Goal: Task Accomplishment & Management: Manage account settings

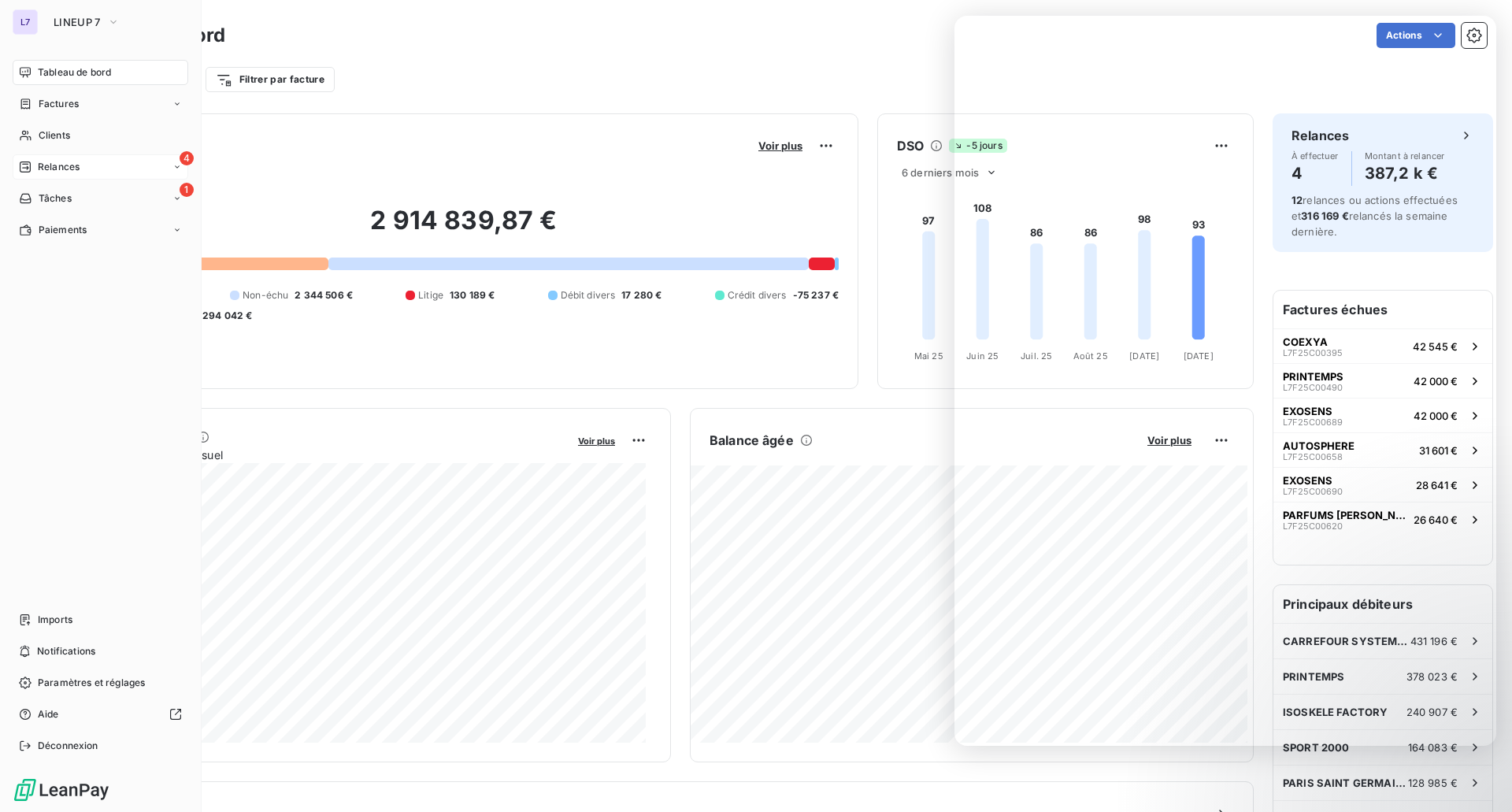
click at [40, 161] on span "Relances" at bounding box center [59, 167] width 42 height 14
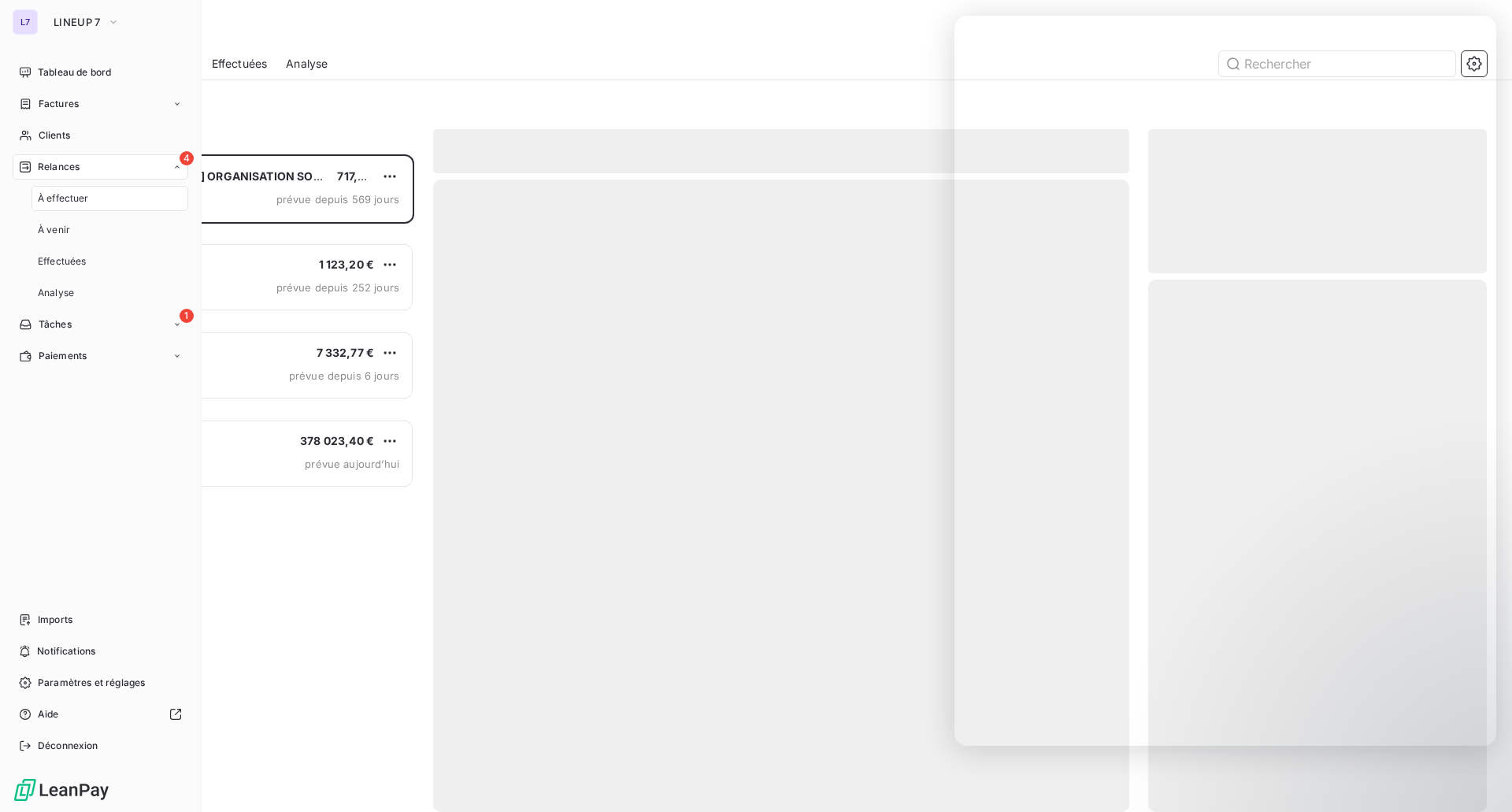
scroll to position [646, 327]
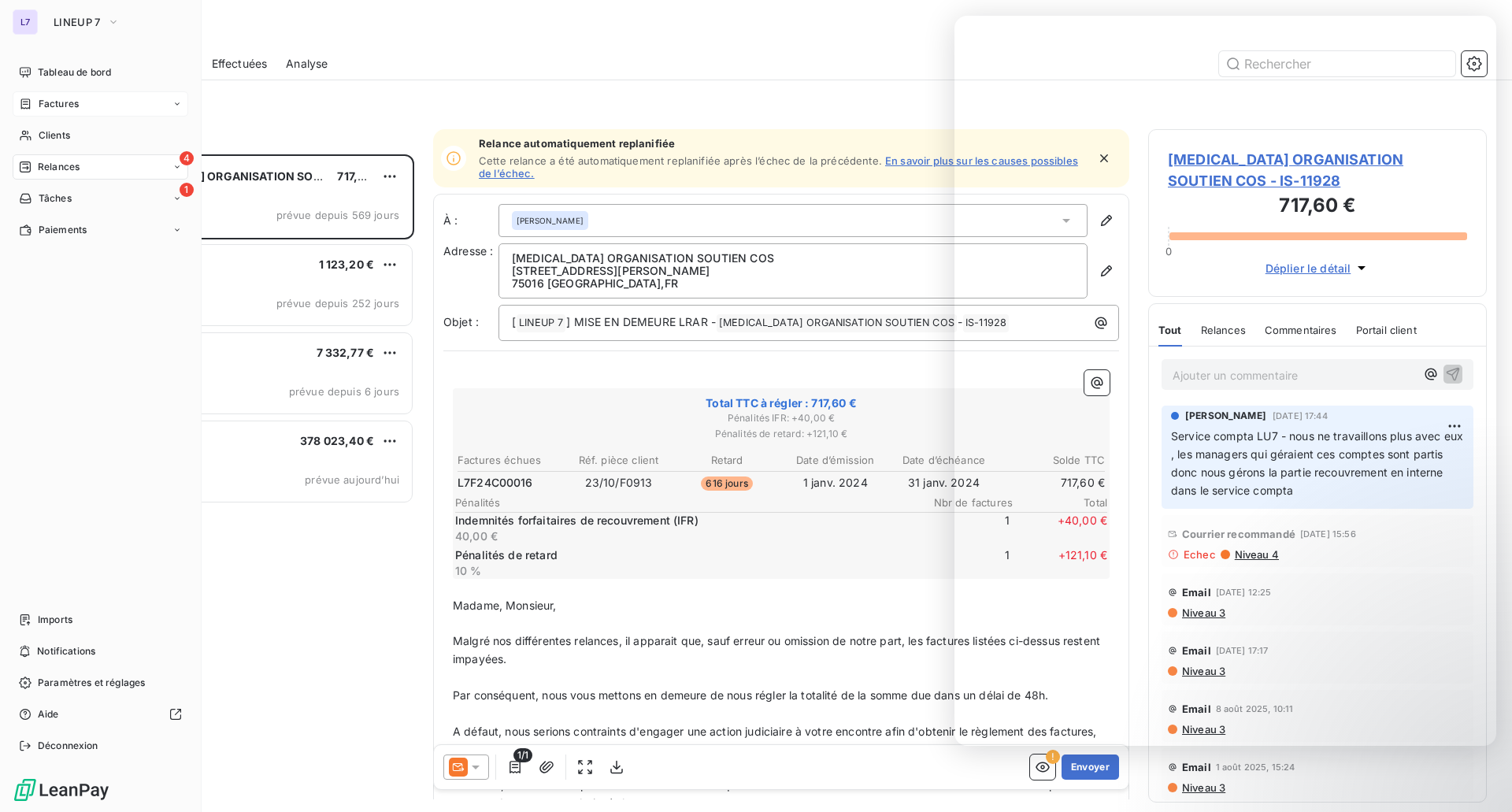
click at [63, 109] on span "Factures" at bounding box center [59, 103] width 40 height 14
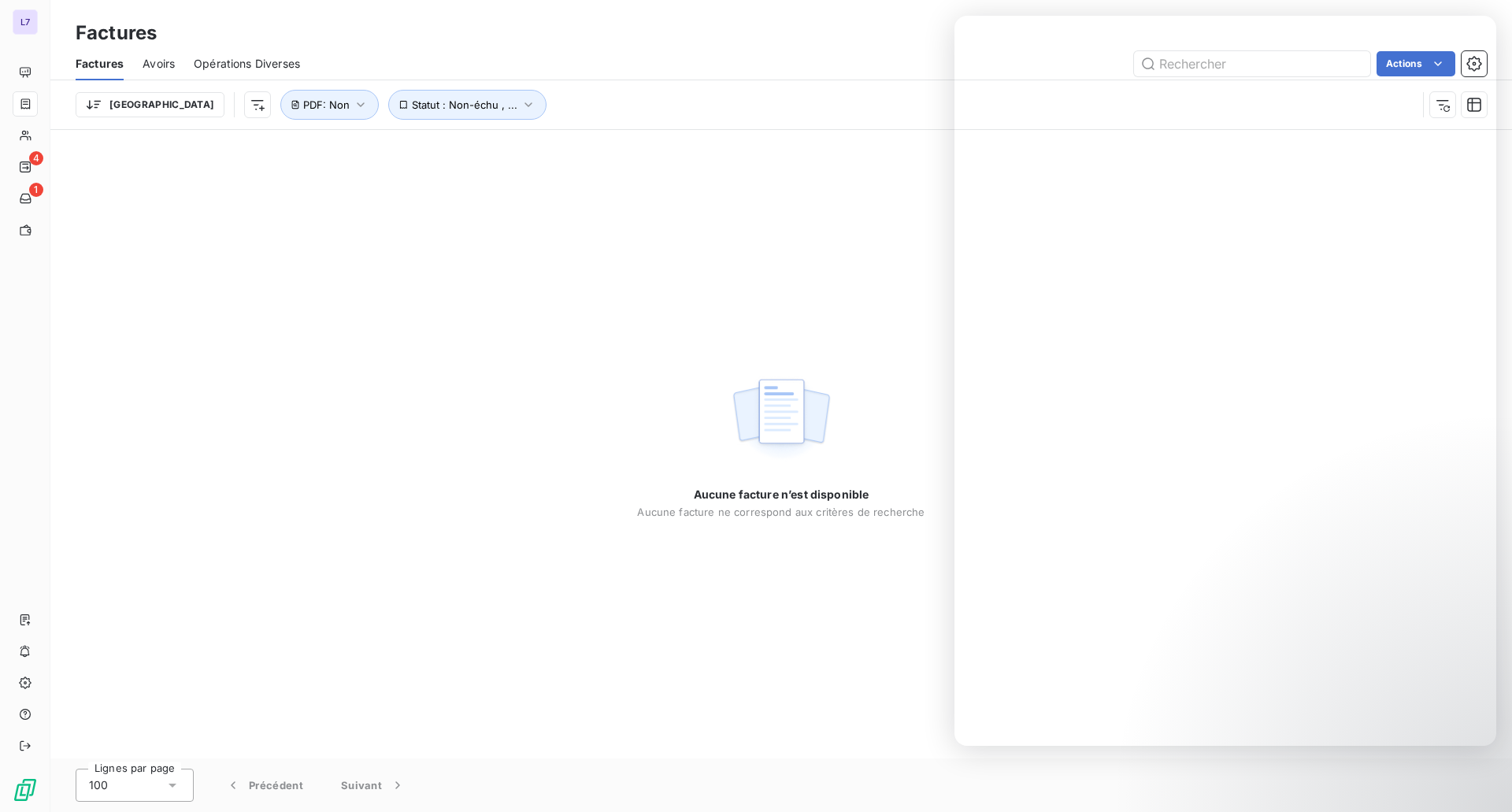
click at [158, 66] on span "Avoirs" at bounding box center [158, 64] width 32 height 16
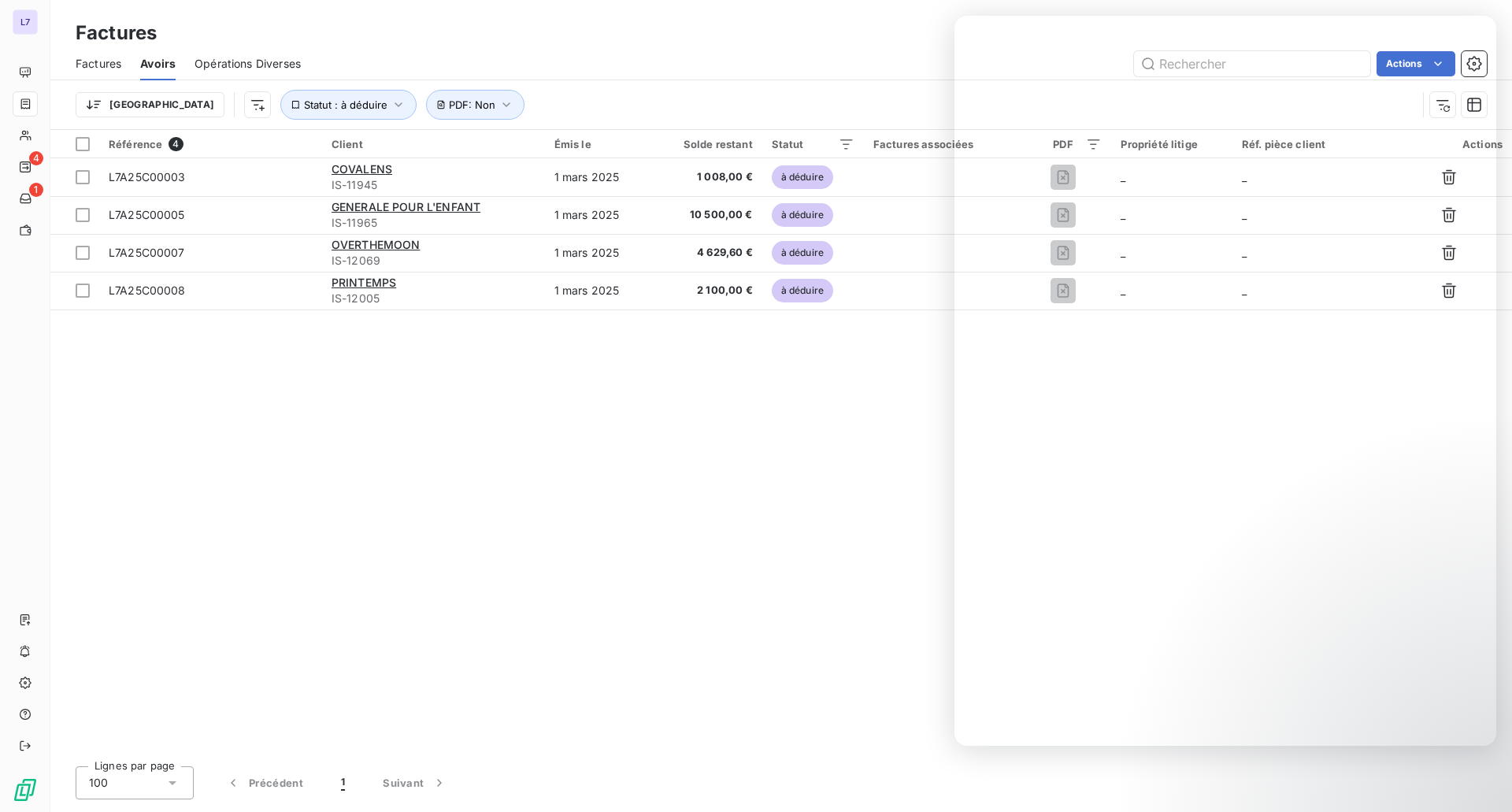
click at [505, 532] on div "Référence 4 Client Émis le Solde restant Statut Factures associées PDF Propriét…" at bounding box center [782, 442] width 1462 height 624
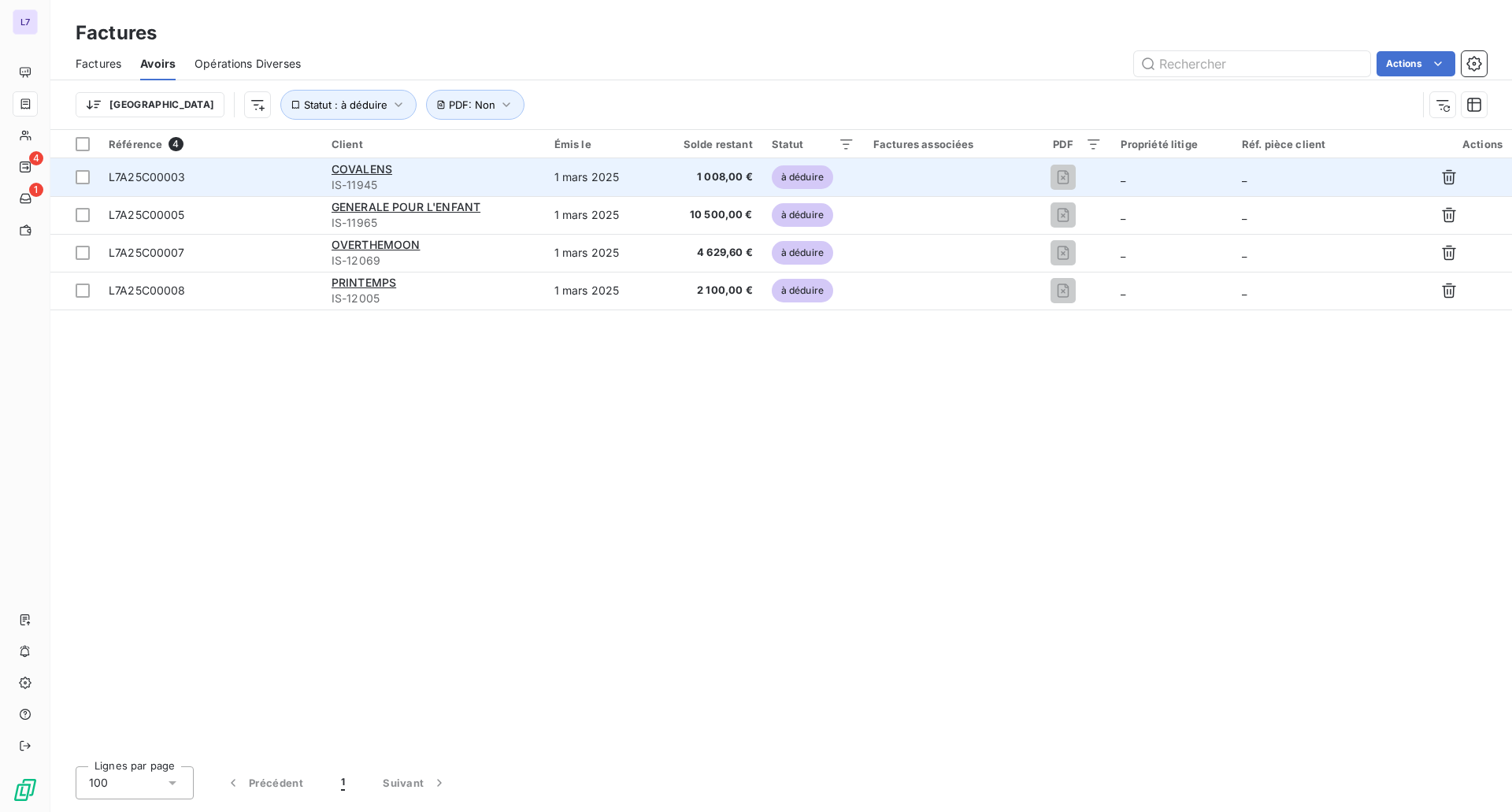
click at [651, 164] on td "1 mars 2025" at bounding box center [598, 177] width 106 height 38
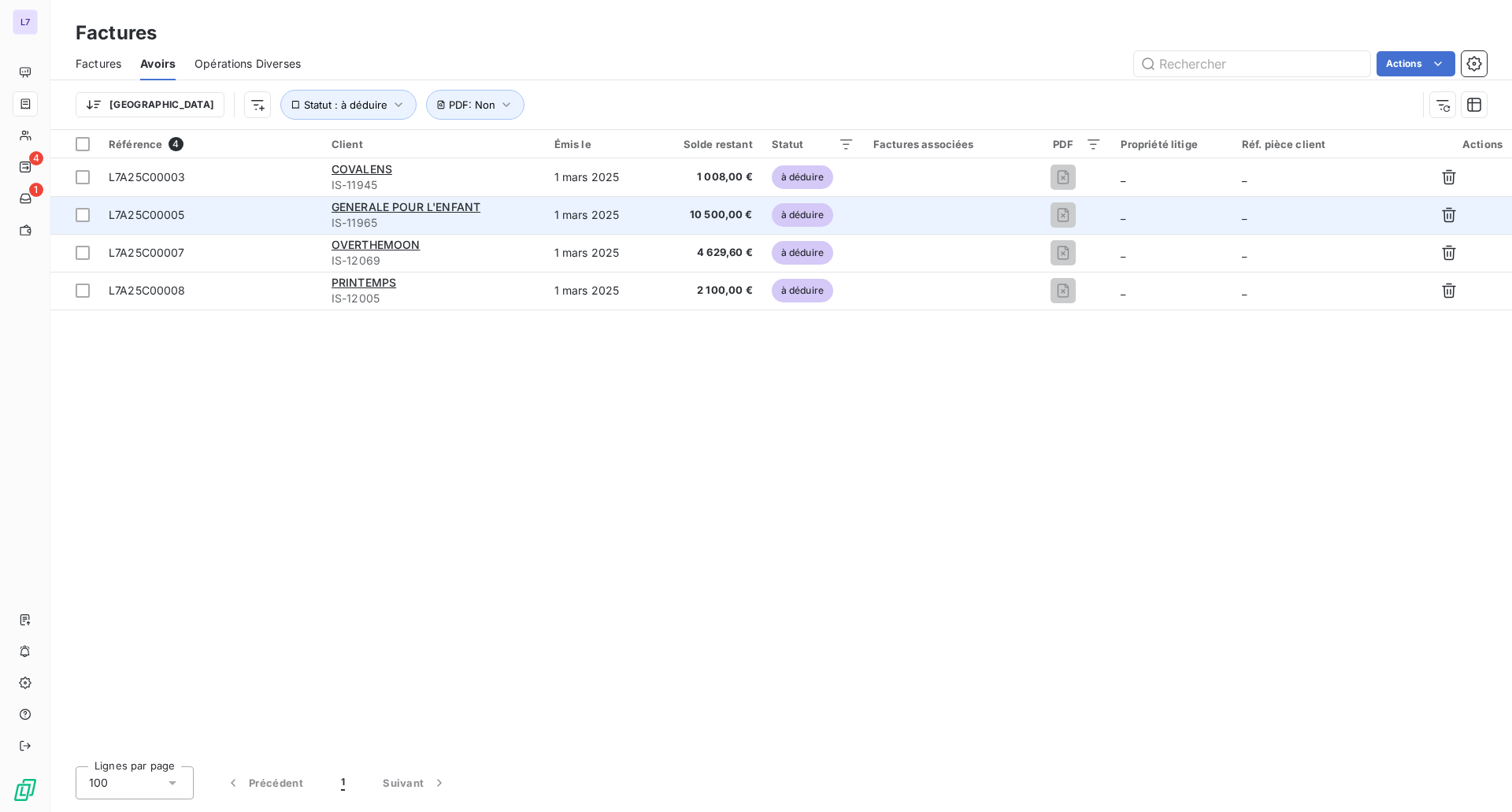
click at [187, 213] on div "L7A25C00005" at bounding box center [210, 215] width 204 height 16
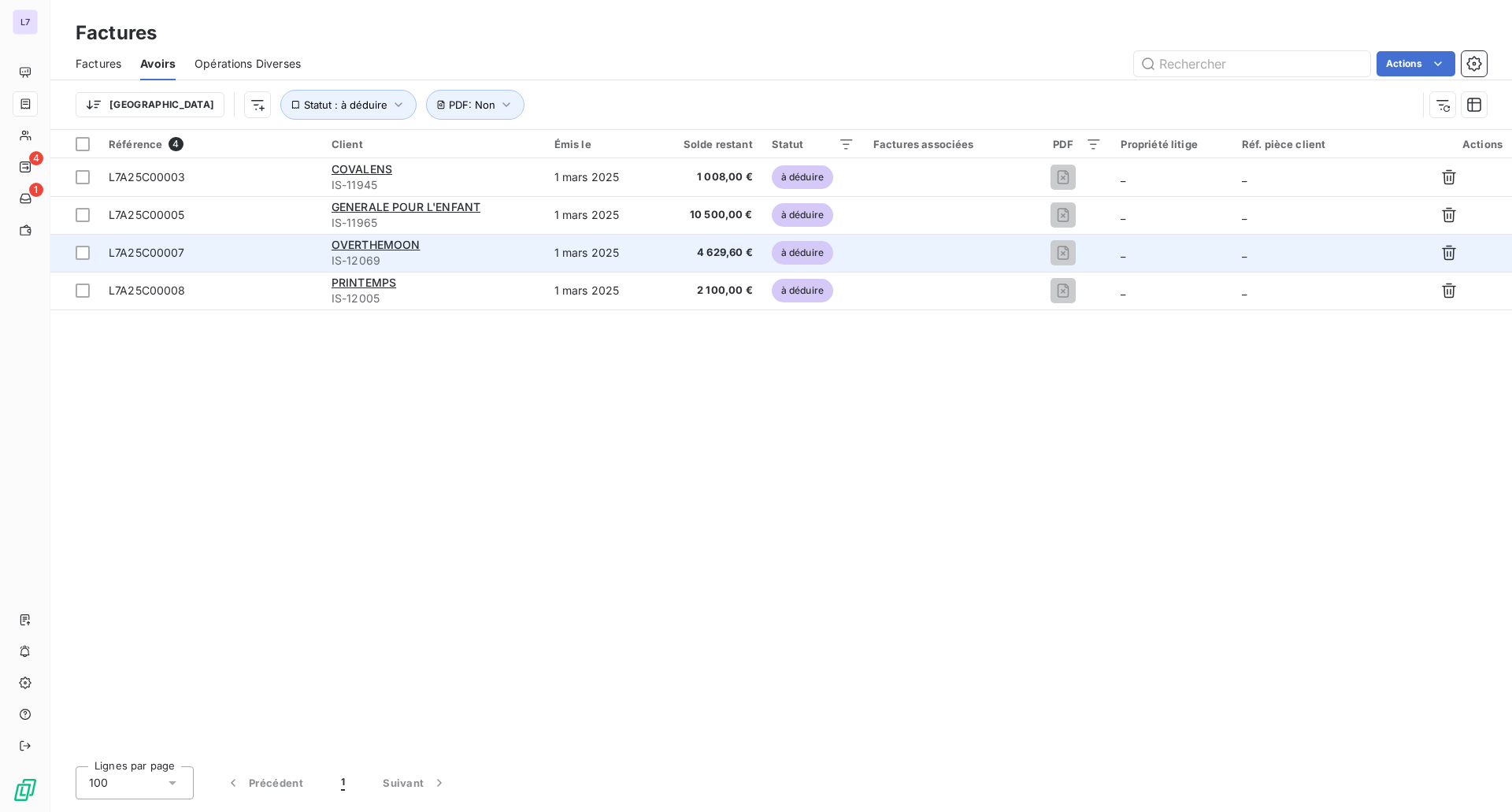
click at [278, 255] on div "L7A25C00007" at bounding box center [210, 253] width 204 height 16
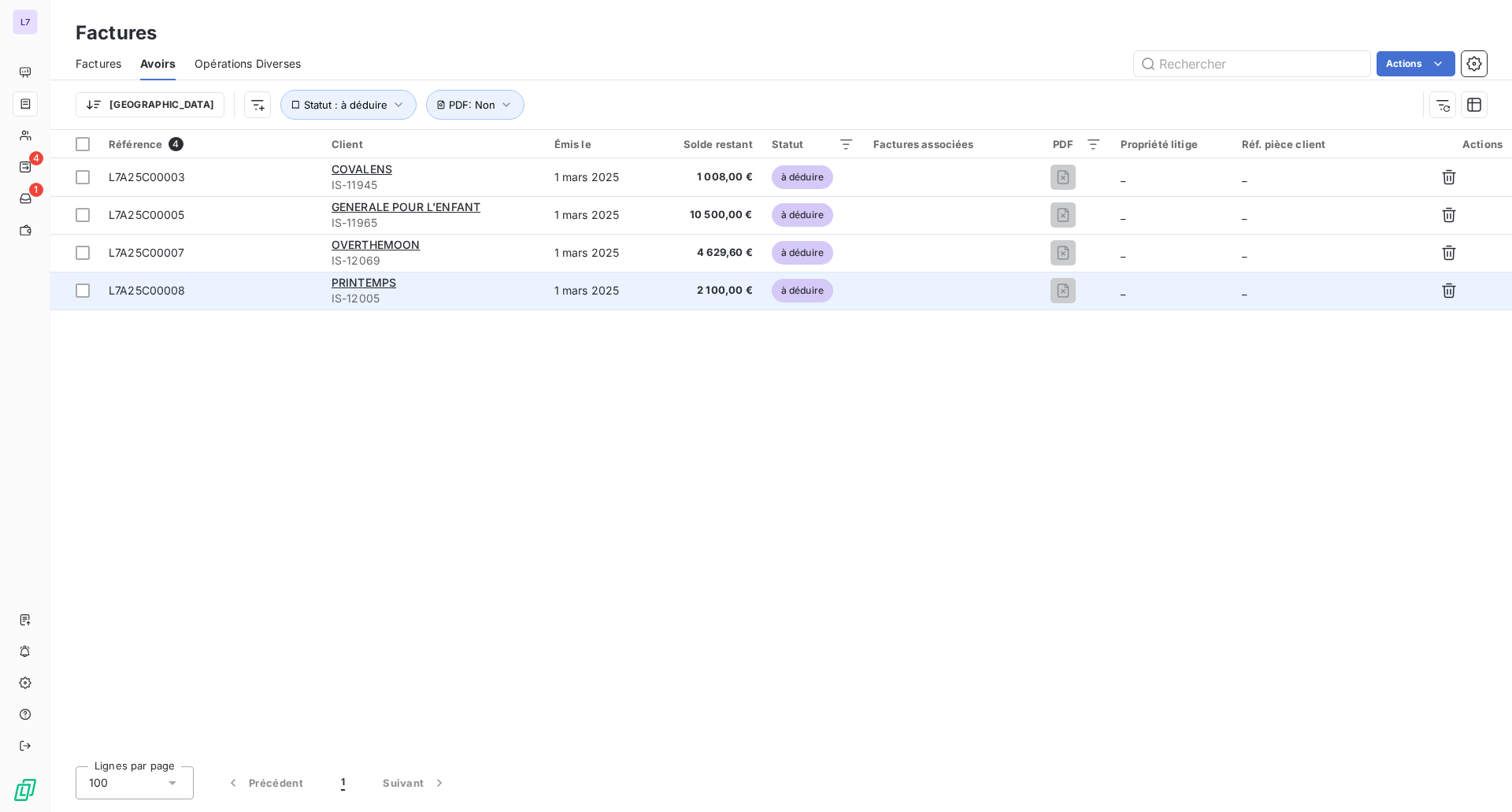
click at [195, 302] on td "L7A25C00008" at bounding box center [211, 291] width 223 height 38
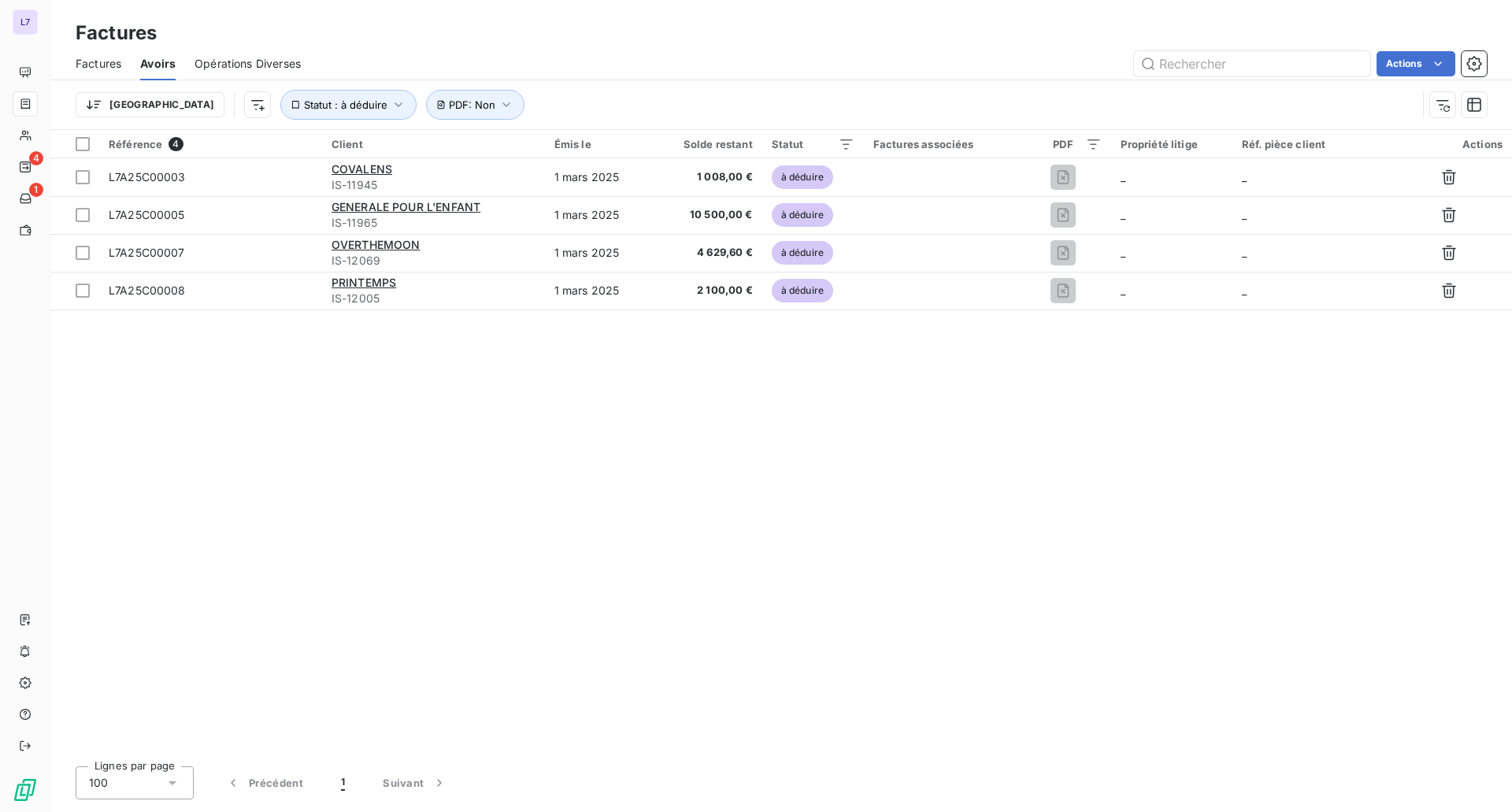
click at [104, 59] on span "Factures" at bounding box center [98, 64] width 46 height 16
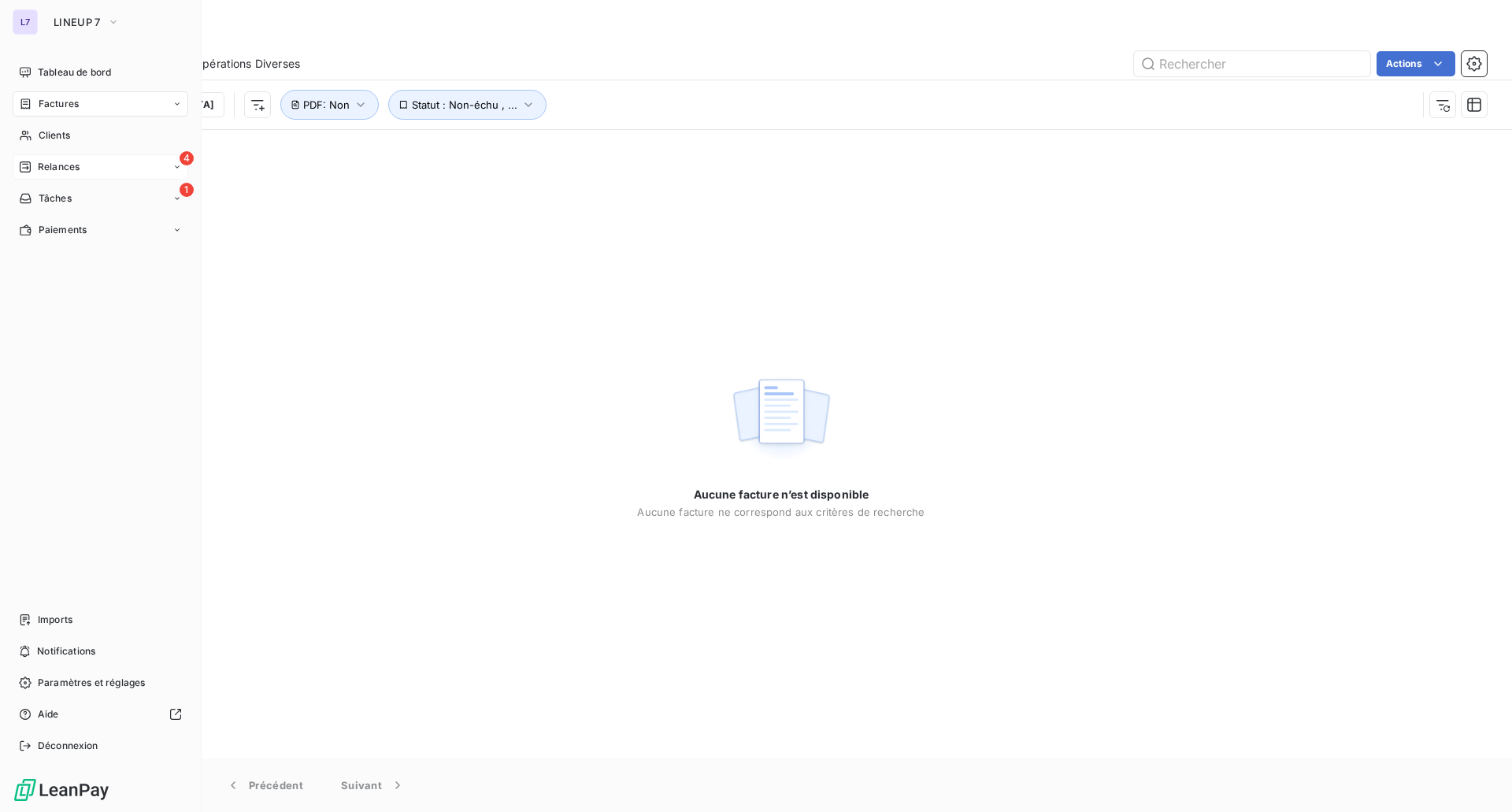
click at [33, 165] on div "Relances" at bounding box center [49, 167] width 61 height 14
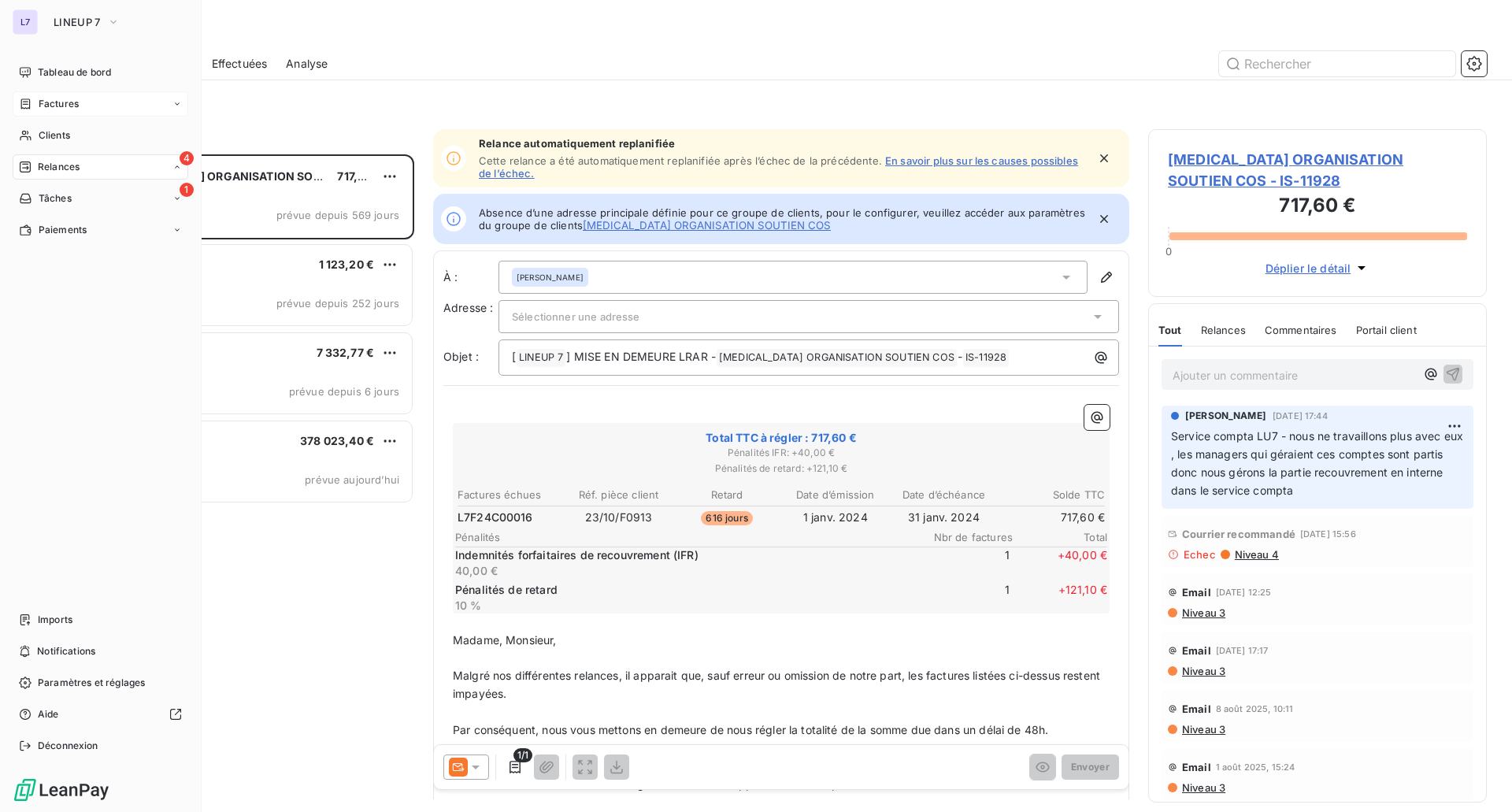
scroll to position [13, 13]
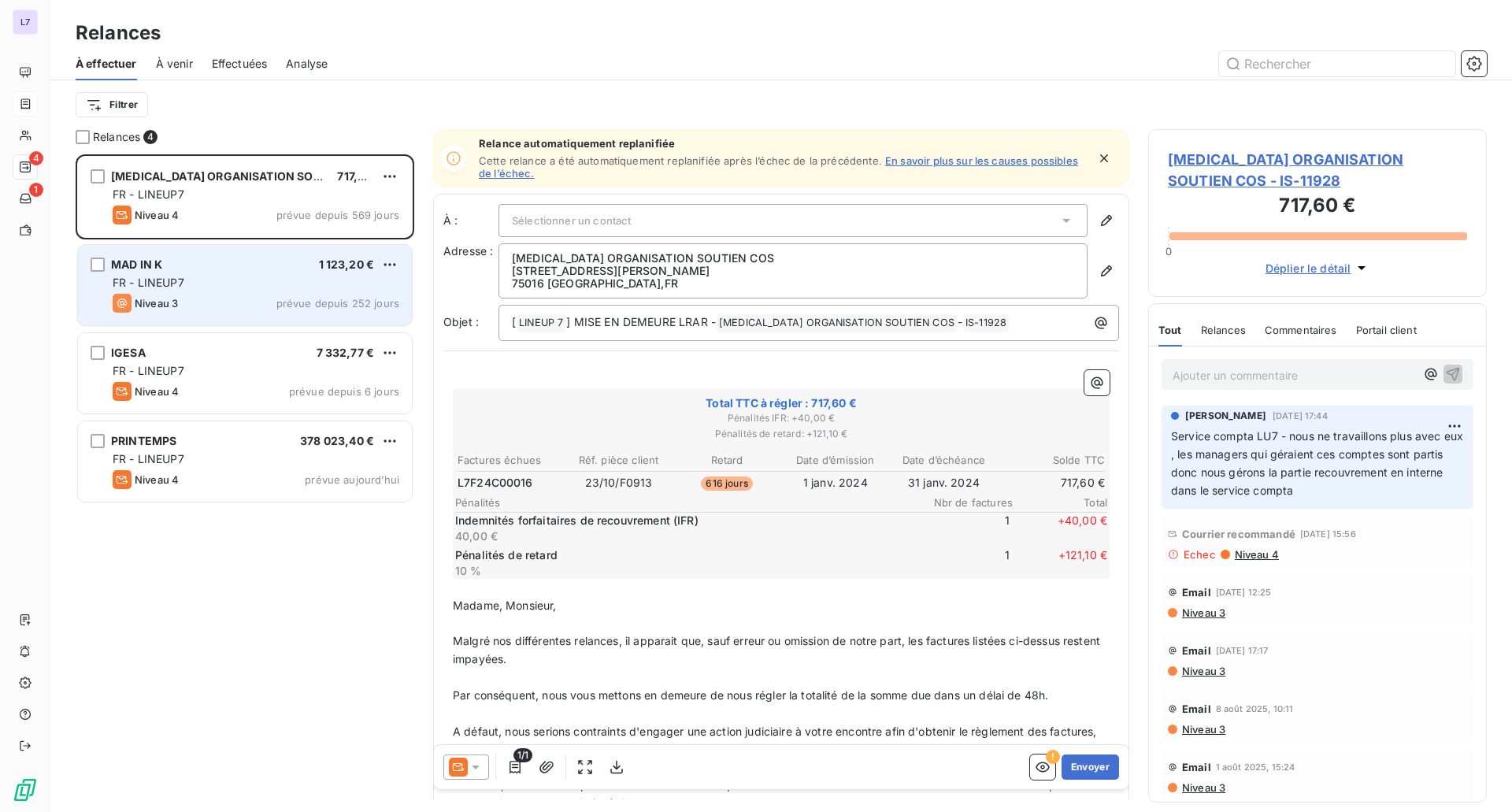
click at [221, 267] on div "MAD IN K 1 123,20 €" at bounding box center [256, 265] width 286 height 14
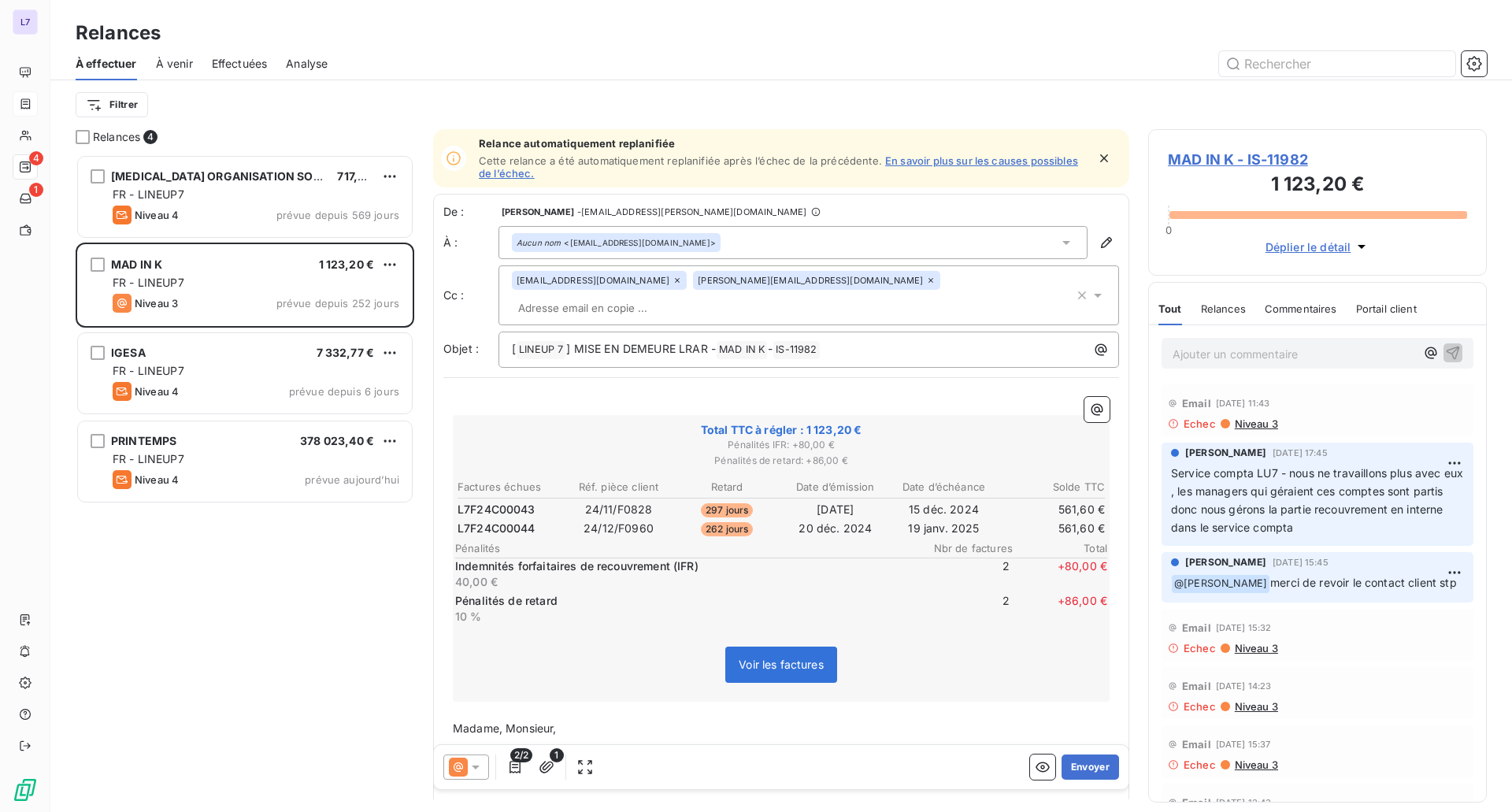
click at [1198, 148] on div "MAD IN K - IS-11982 1 123,20 € 0 Déplier le détail" at bounding box center [1318, 202] width 339 height 146
click at [1197, 162] on span "MAD IN K - IS-11982" at bounding box center [1317, 159] width 299 height 21
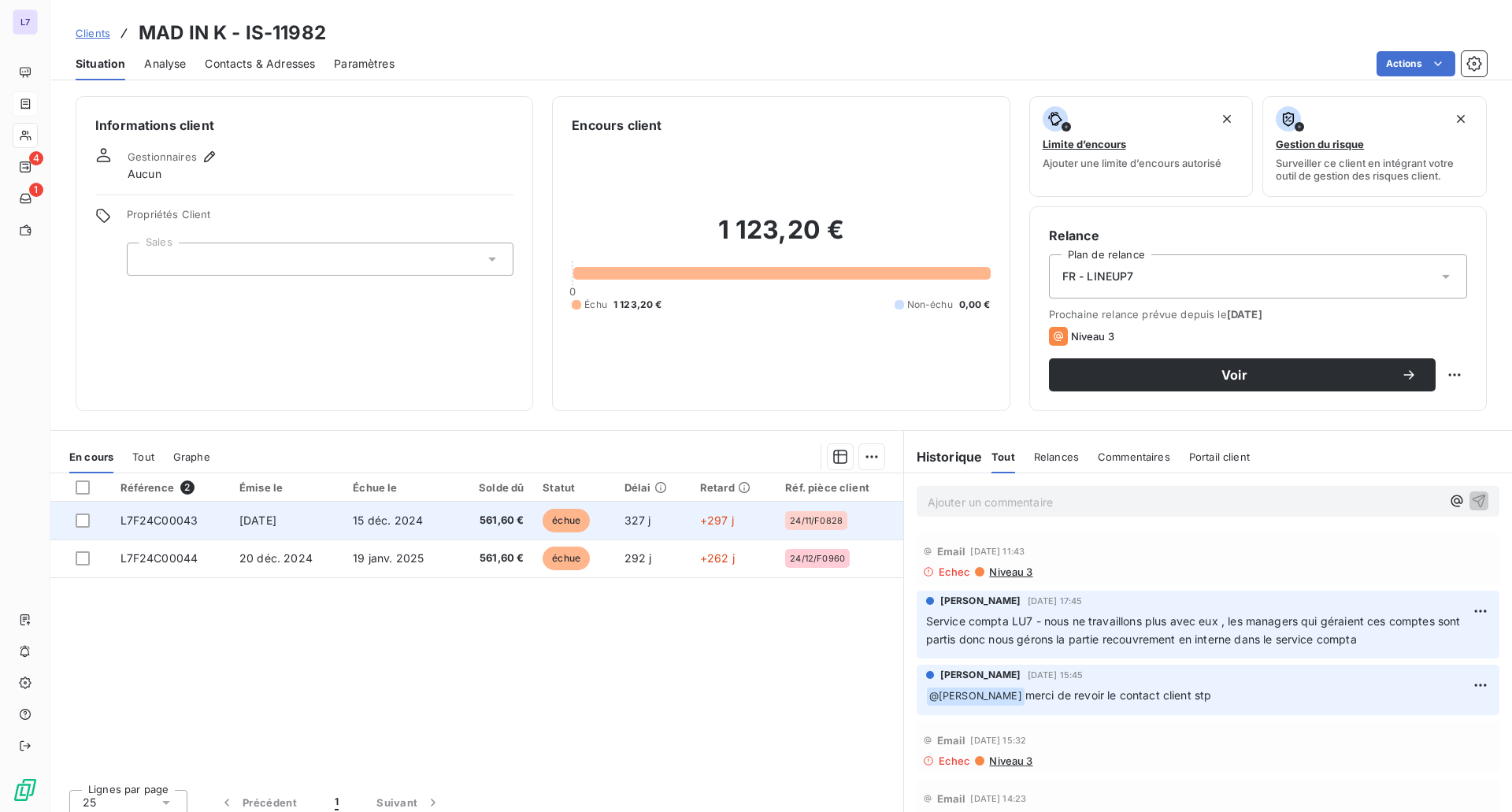
click at [684, 531] on td "327 j" at bounding box center [653, 520] width 76 height 38
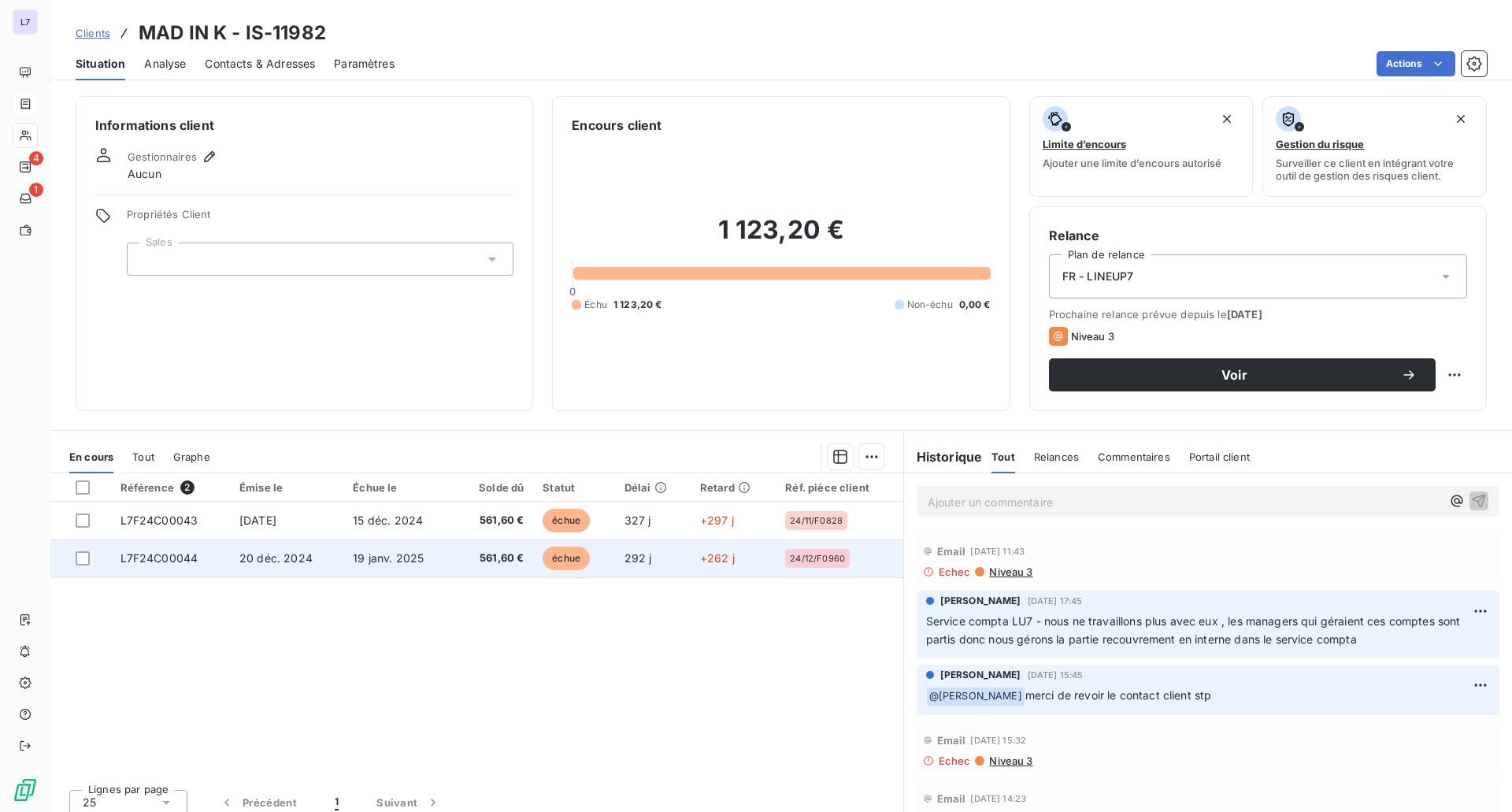
click at [432, 566] on td "19 janv. 2025" at bounding box center [399, 558] width 111 height 38
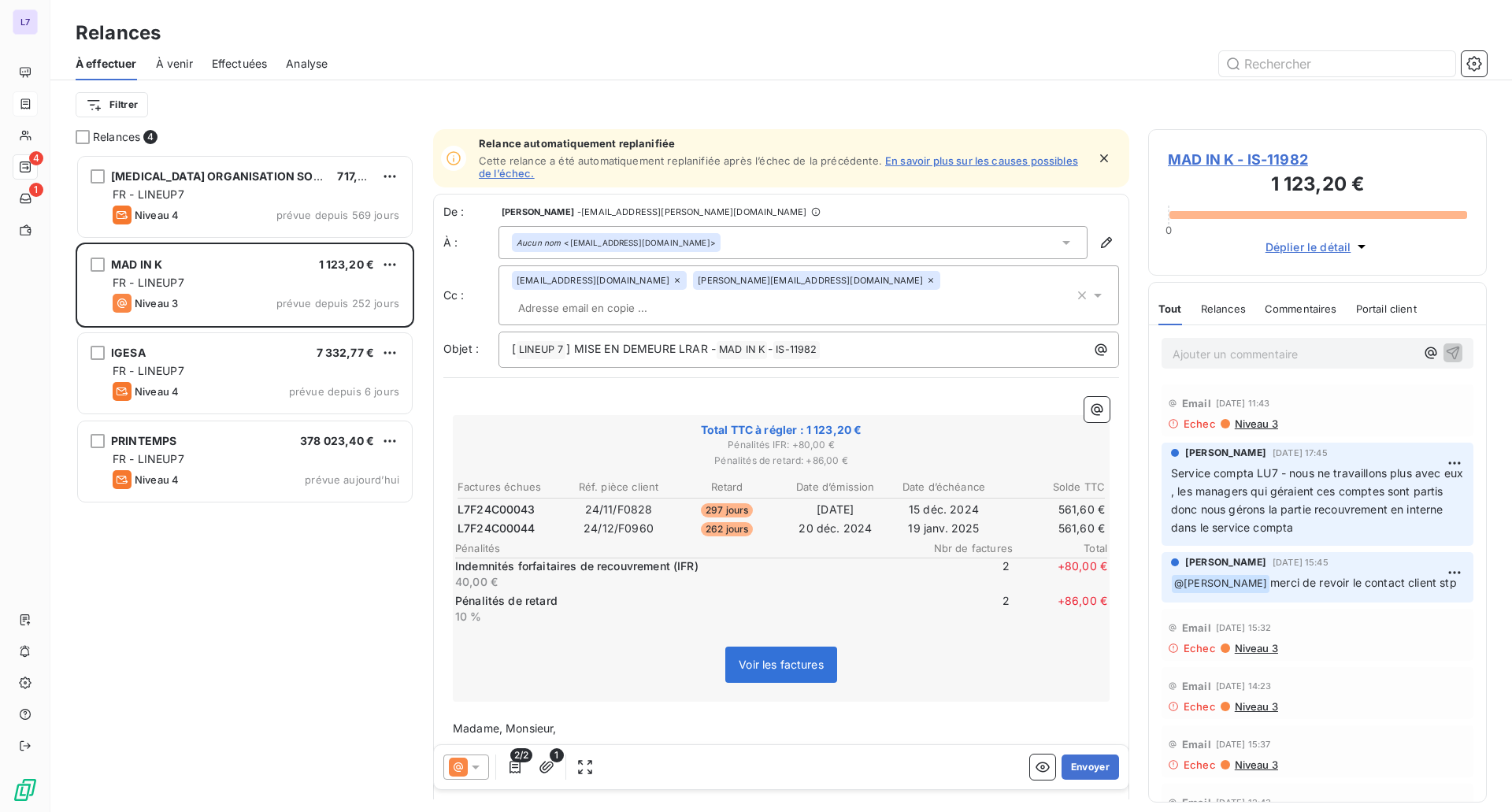
scroll to position [646, 327]
